Goal: Transaction & Acquisition: Purchase product/service

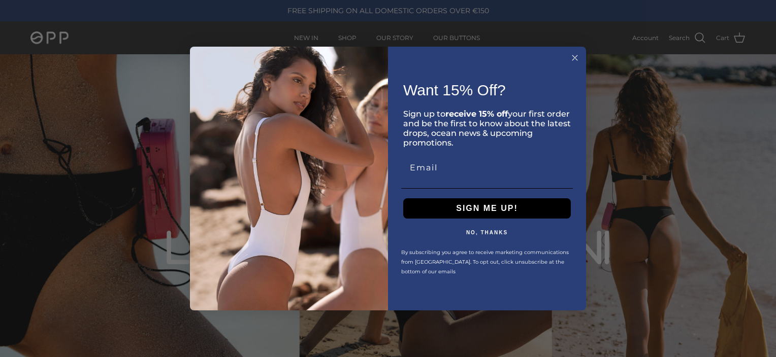
click at [576, 56] on icon "Close dialog" at bounding box center [574, 57] width 5 height 5
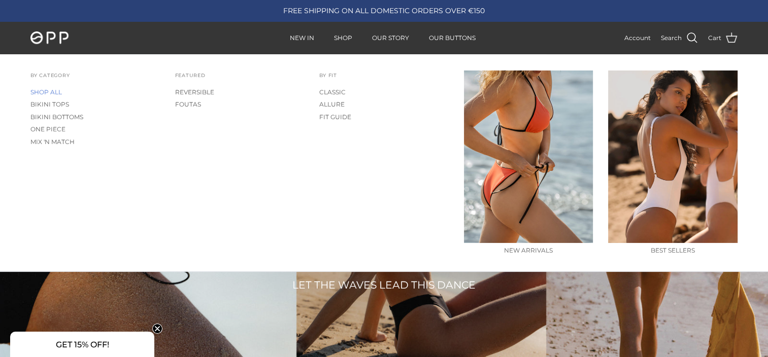
click at [49, 87] on link "SHOP ALL" at bounding box center [94, 92] width 129 height 12
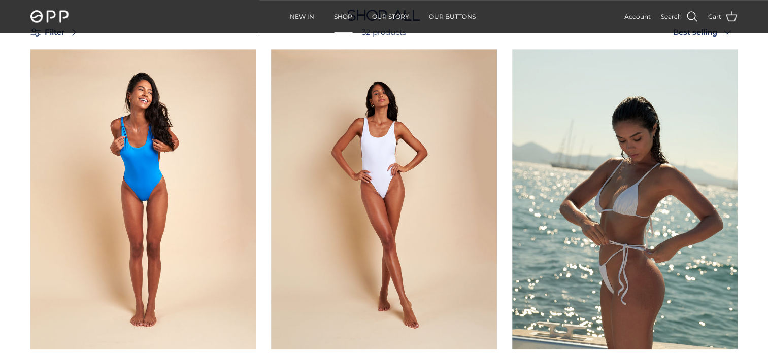
scroll to position [467, 0]
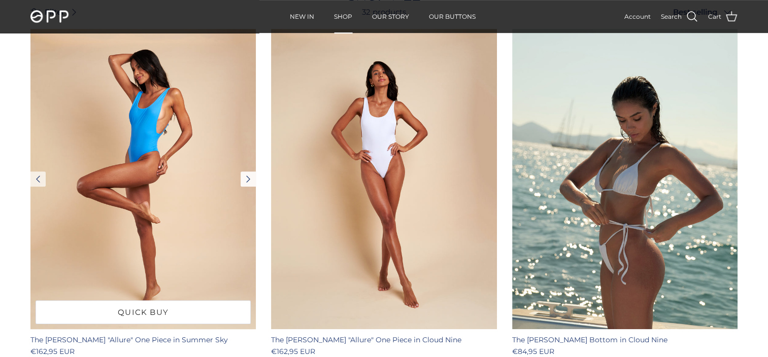
click at [249, 175] on link "Next" at bounding box center [248, 179] width 15 height 15
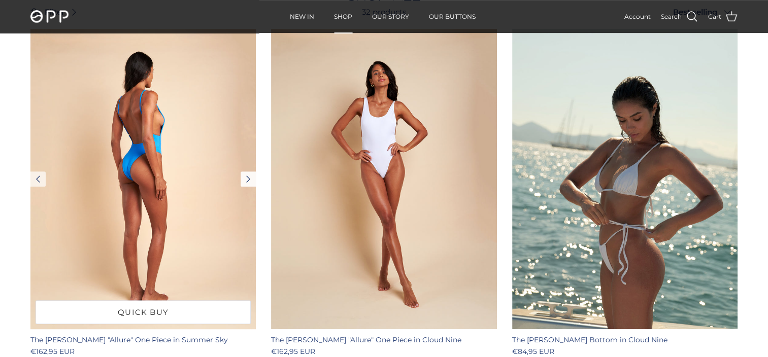
click at [249, 175] on link "Next" at bounding box center [248, 179] width 15 height 15
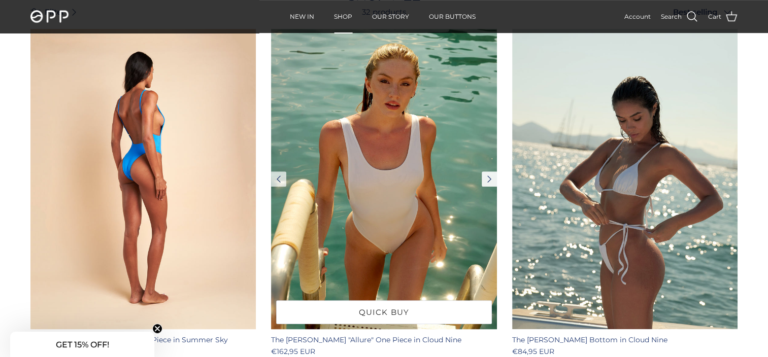
click at [490, 175] on link "Next" at bounding box center [489, 179] width 15 height 15
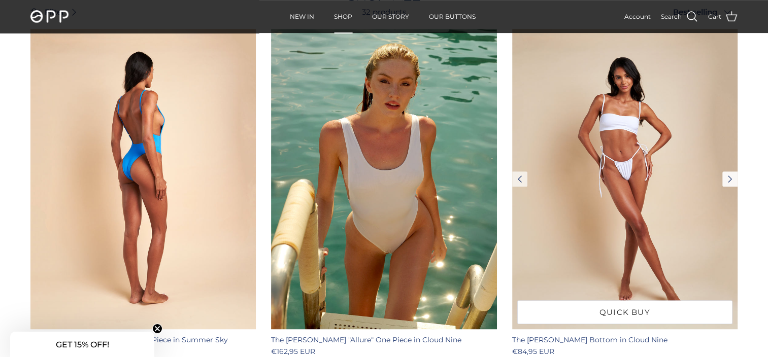
click at [728, 178] on link "Next" at bounding box center [729, 179] width 15 height 15
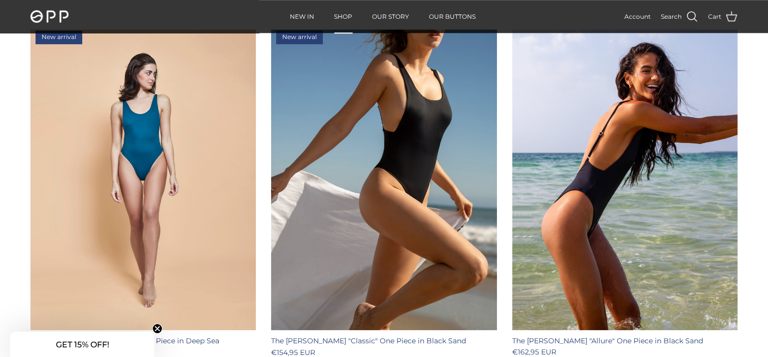
scroll to position [853, 0]
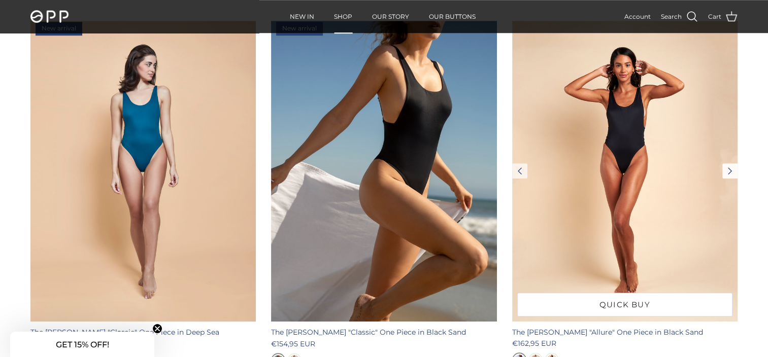
click at [727, 171] on link "Next" at bounding box center [729, 170] width 15 height 15
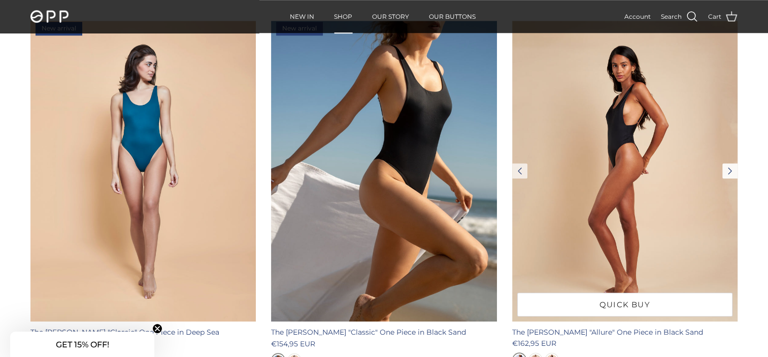
click at [727, 171] on link "Next" at bounding box center [729, 170] width 15 height 15
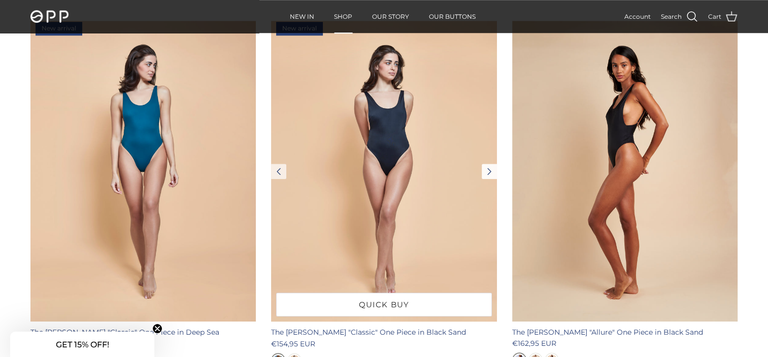
click at [489, 169] on link "Next" at bounding box center [489, 171] width 15 height 15
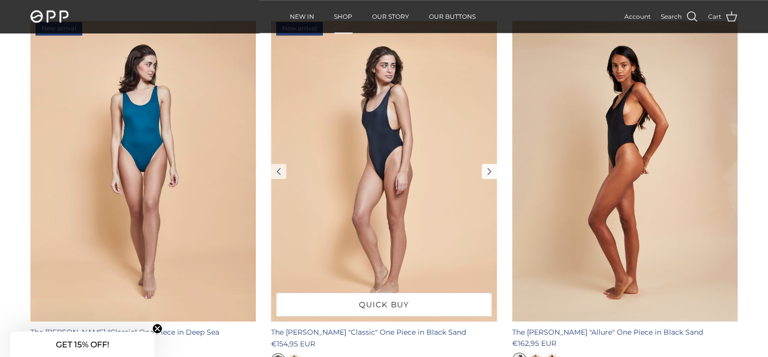
click at [489, 169] on link "Next" at bounding box center [489, 171] width 15 height 15
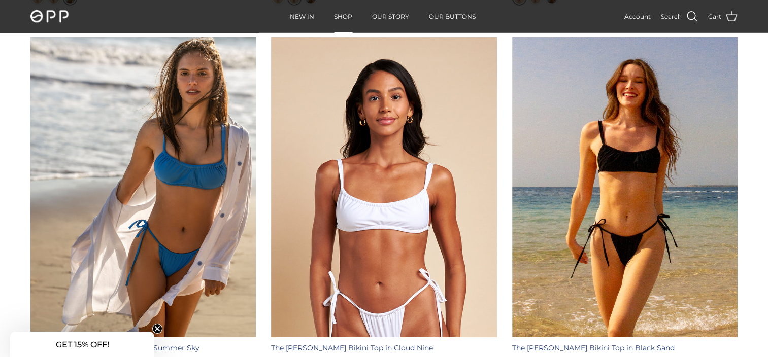
scroll to position [3127, 0]
